Goal: Transaction & Acquisition: Purchase product/service

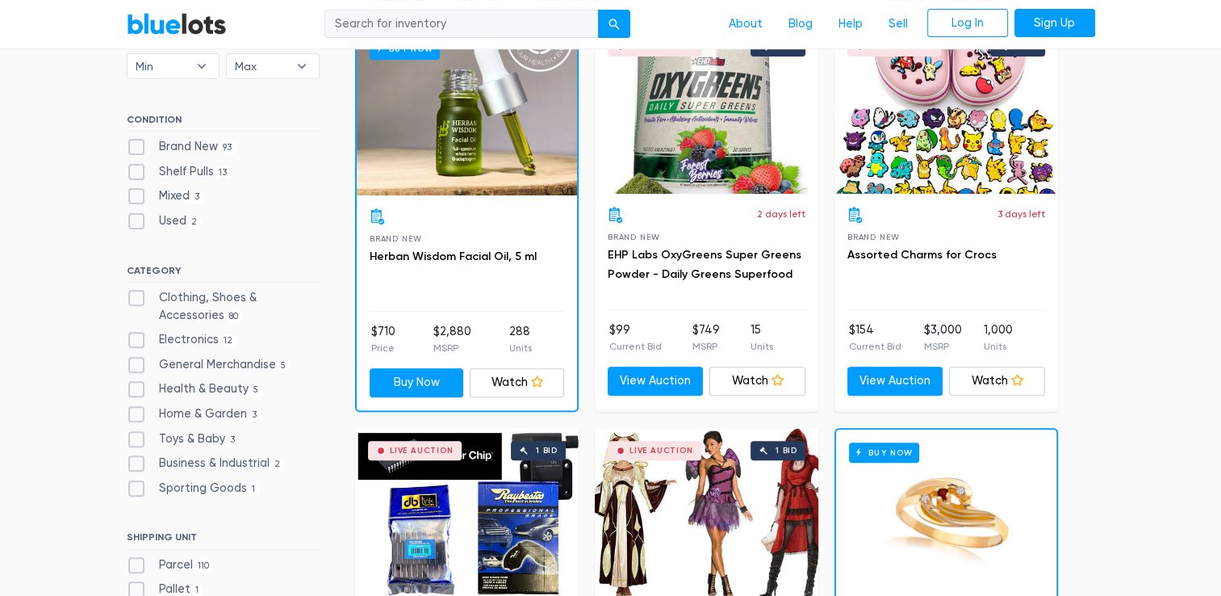
scroll to position [517, 0]
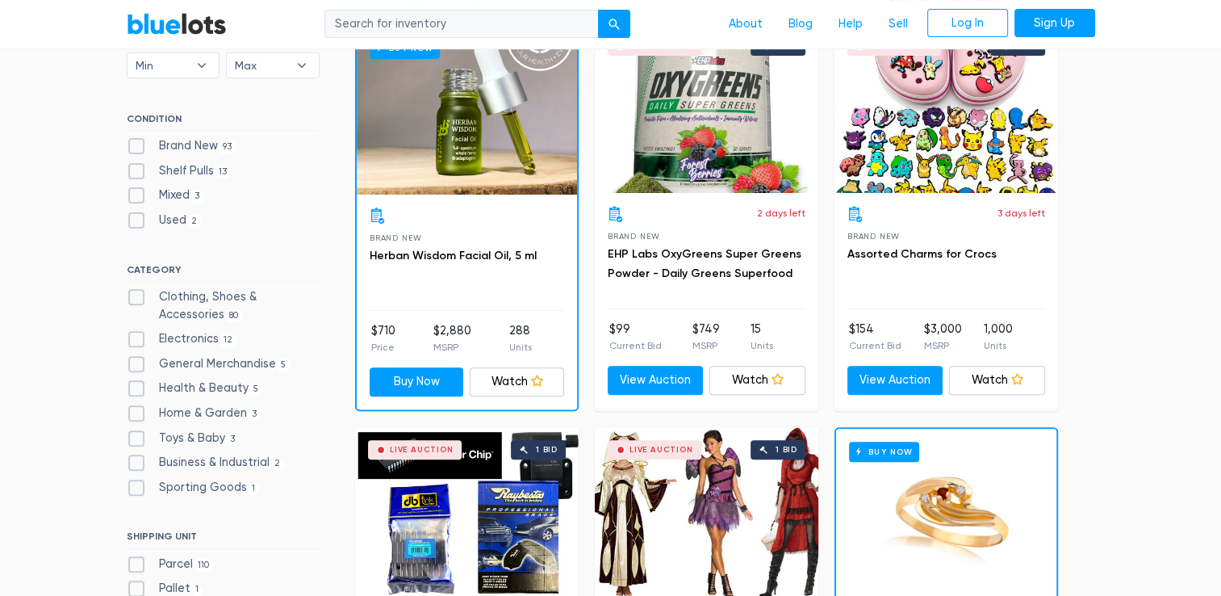
click at [134, 299] on label "Clothing, Shoes & Accessories 80" at bounding box center [223, 305] width 193 height 35
click at [134, 299] on Accessories"] "Clothing, Shoes & Accessories 80" at bounding box center [132, 293] width 10 height 10
checkbox Accessories"] "true"
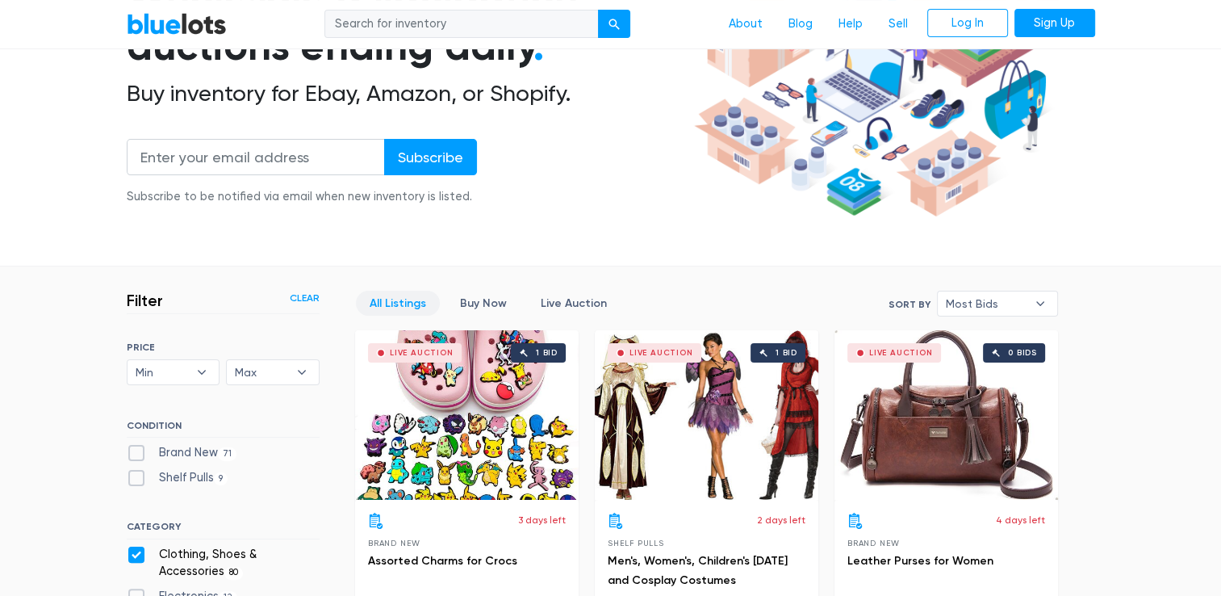
scroll to position [212, 0]
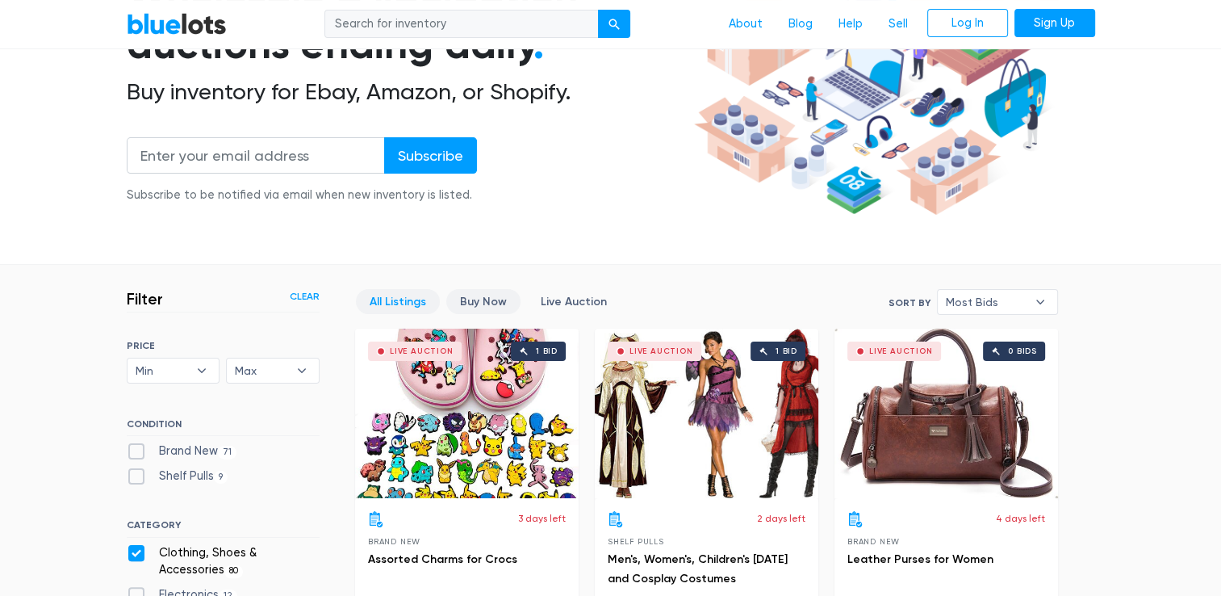
click at [480, 302] on link "Buy Now" at bounding box center [483, 301] width 74 height 25
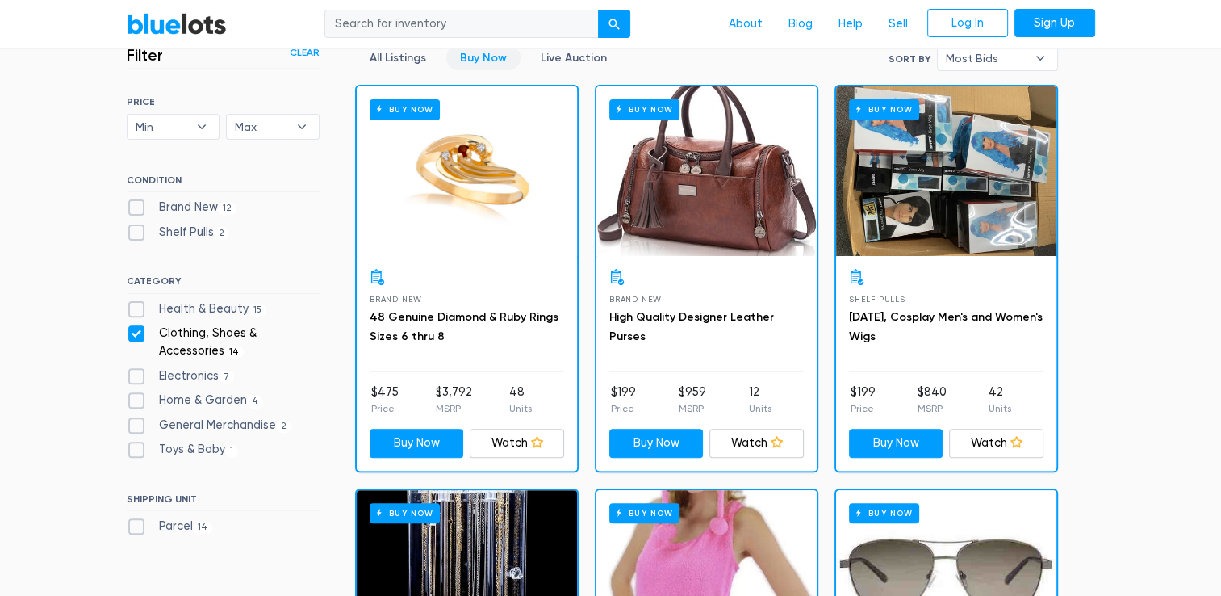
scroll to position [473, 0]
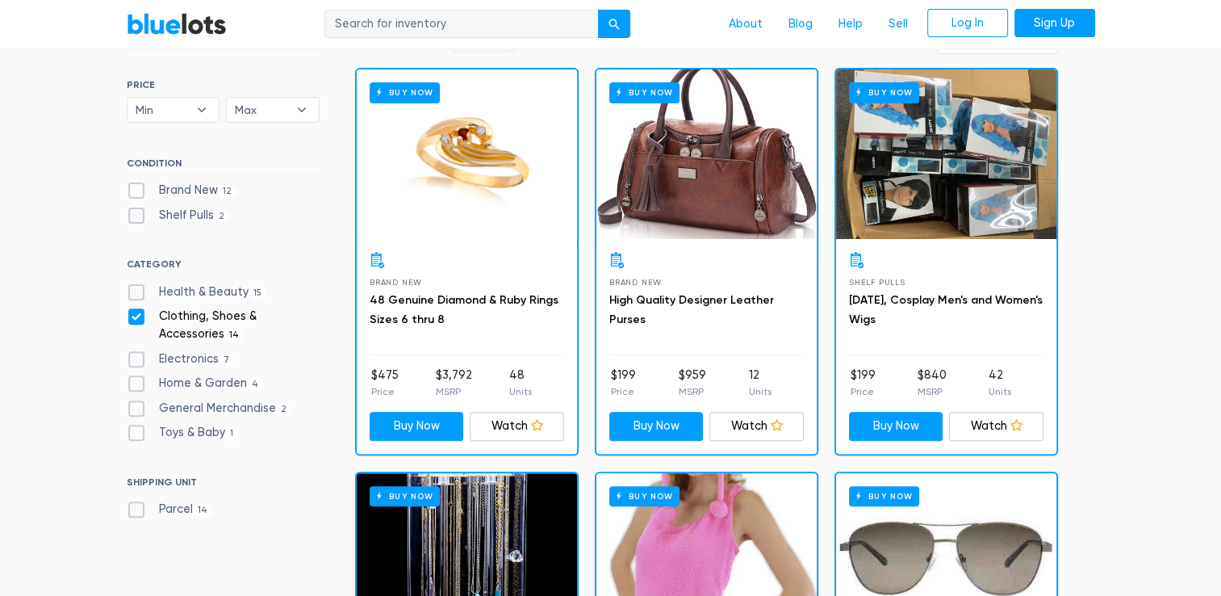
click at [137, 317] on label "Clothing, Shoes & Accessories 14" at bounding box center [223, 324] width 193 height 35
click at [137, 317] on Accessories"] "Clothing, Shoes & Accessories 14" at bounding box center [132, 312] width 10 height 10
checkbox Accessories"] "false"
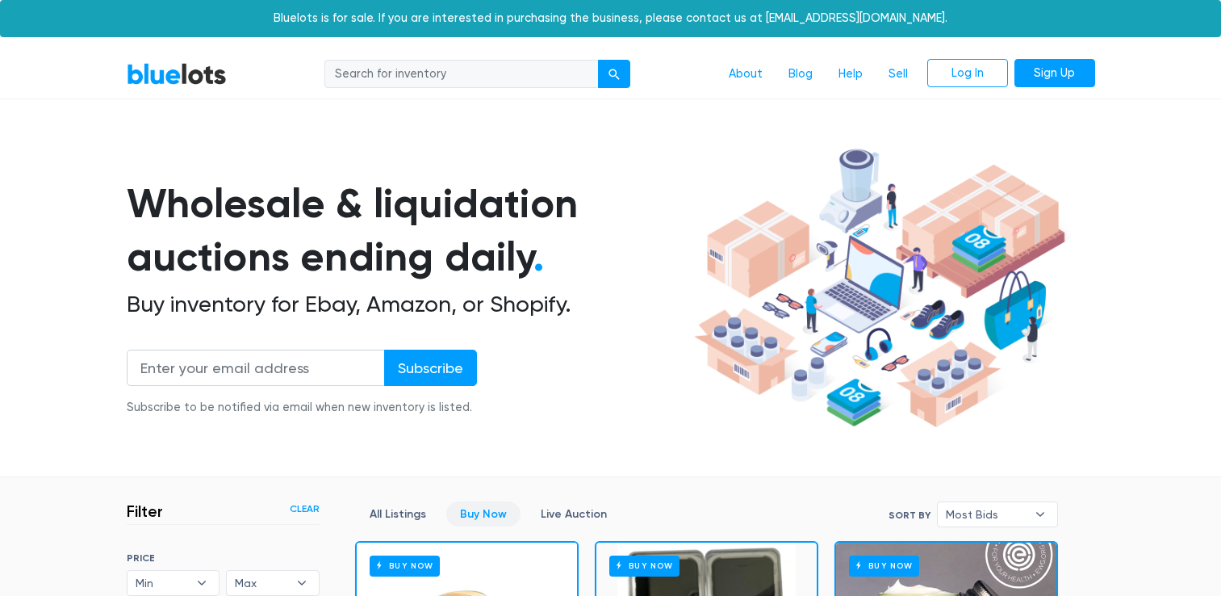
scroll to position [434, 0]
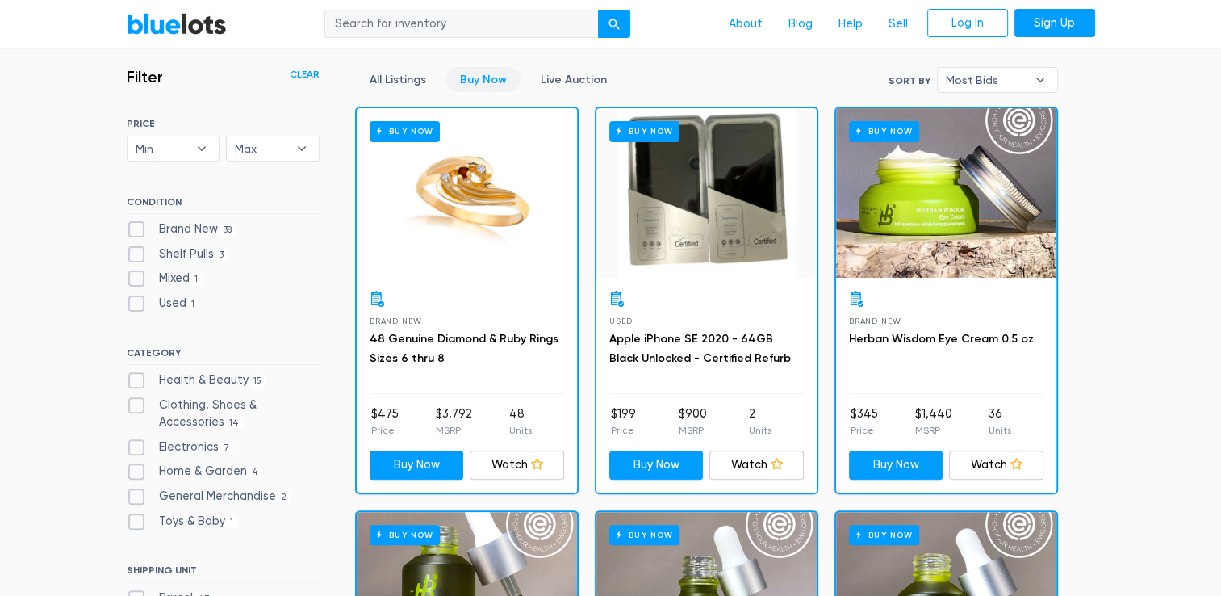
click at [133, 224] on label "Brand New 38" at bounding box center [182, 229] width 111 height 18
click at [133, 224] on New"] "Brand New 38" at bounding box center [132, 225] width 10 height 10
checkbox New"] "true"
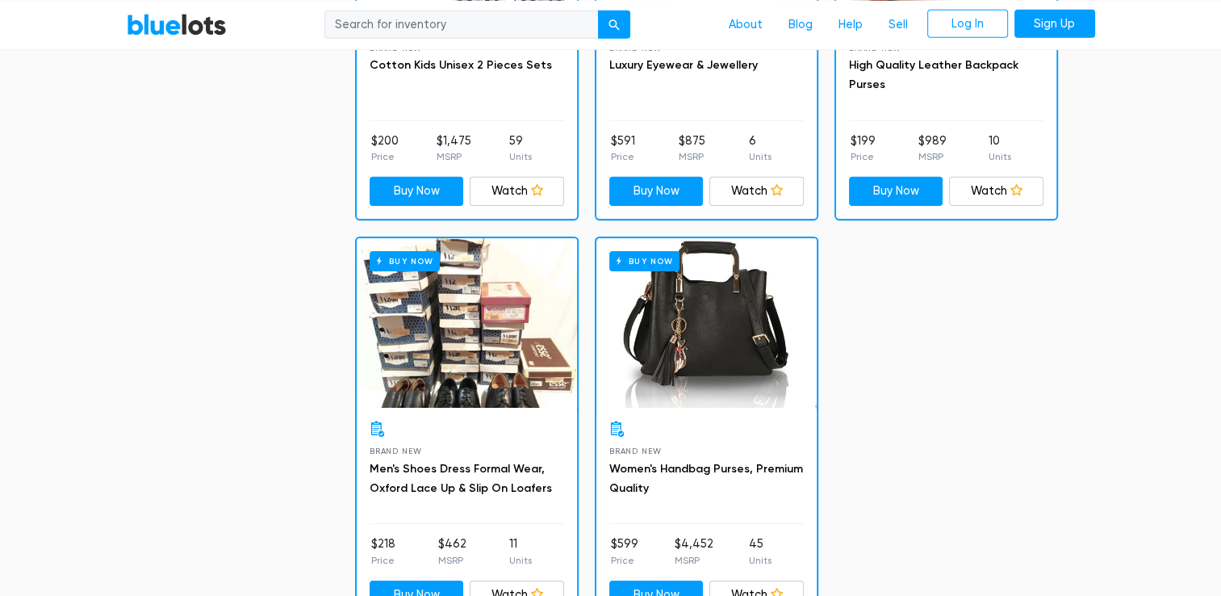
scroll to position [5139, 0]
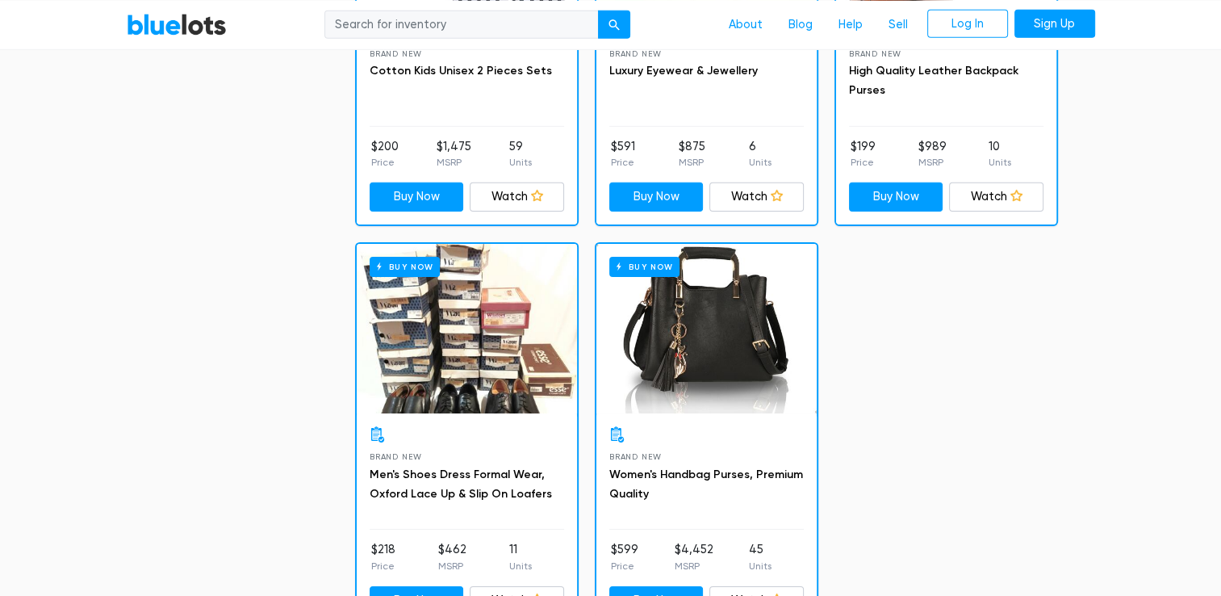
click at [723, 297] on div "Buy Now" at bounding box center [706, 328] width 220 height 169
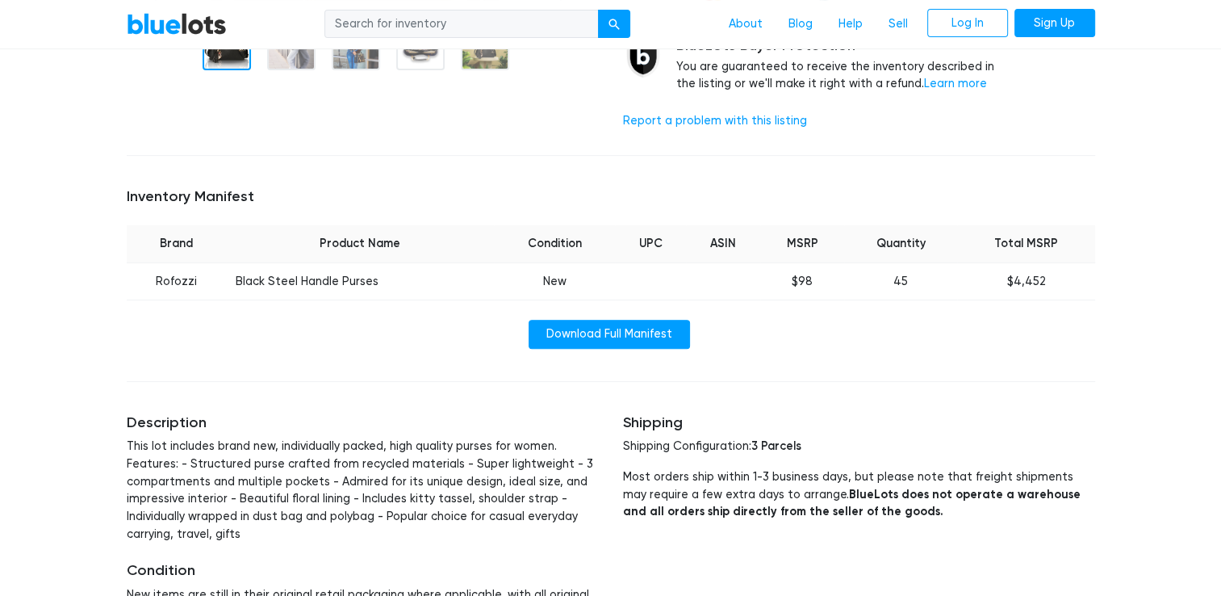
scroll to position [447, 0]
